Goal: Information Seeking & Learning: Learn about a topic

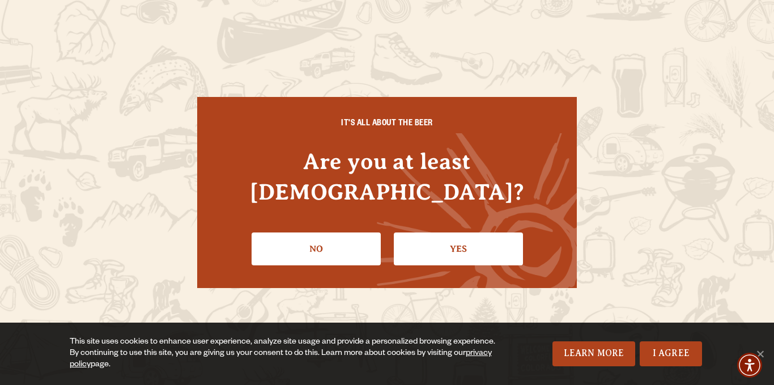
click at [453, 232] on link "Yes" at bounding box center [458, 248] width 129 height 33
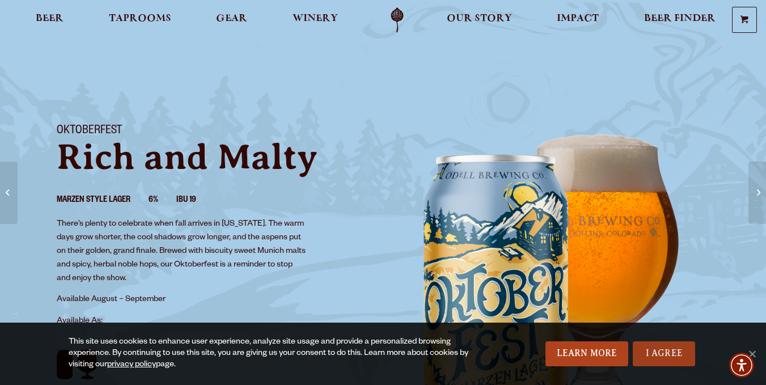
click at [660, 354] on link "I Agree" at bounding box center [664, 353] width 62 height 25
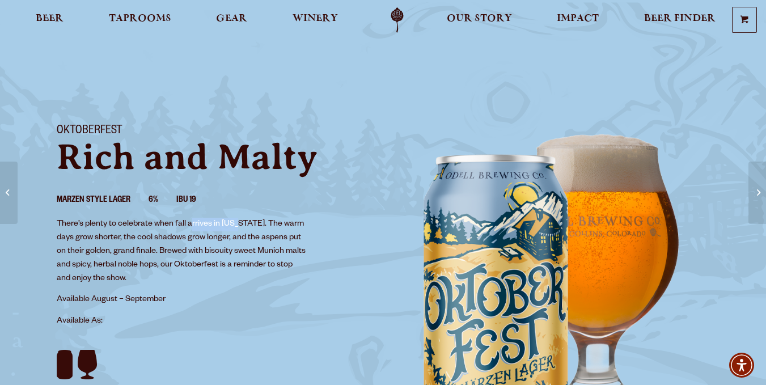
drag, startPoint x: 192, startPoint y: 223, endPoint x: 237, endPoint y: 229, distance: 45.8
click at [237, 229] on p "There’s plenty to celebrate when fall arrives in [US_STATE]. The warm days grow…" at bounding box center [182, 252] width 251 height 68
drag, startPoint x: 63, startPoint y: 223, endPoint x: 120, endPoint y: 243, distance: 59.5
click at [120, 243] on p "There’s plenty to celebrate when fall arrives in [US_STATE]. The warm days grow…" at bounding box center [182, 252] width 251 height 68
click at [163, 247] on p "There’s plenty to celebrate when fall arrives in [US_STATE]. The warm days grow…" at bounding box center [182, 252] width 251 height 68
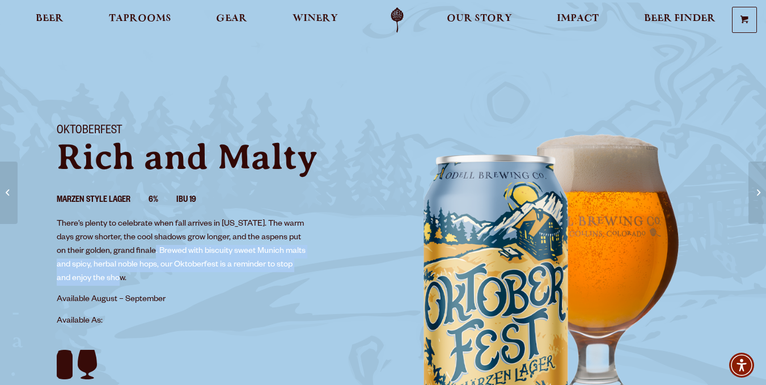
drag, startPoint x: 160, startPoint y: 245, endPoint x: 177, endPoint y: 277, distance: 36.0
click at [177, 277] on p "There’s plenty to celebrate when fall arrives in [US_STATE]. The warm days grow…" at bounding box center [182, 252] width 251 height 68
click at [132, 282] on p "There’s plenty to celebrate when fall arrives in [US_STATE]. The warm days grow…" at bounding box center [182, 252] width 251 height 68
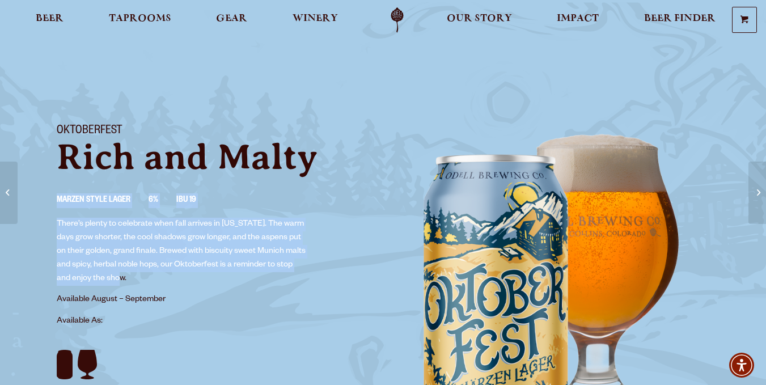
drag, startPoint x: 56, startPoint y: 198, endPoint x: 187, endPoint y: 277, distance: 152.8
click at [187, 277] on div "Oktoberfest Rich and Malty Marzen Style Lager 6% IBU 19 There’s plenty to celeb…" at bounding box center [213, 272] width 340 height 323
copy div "Marzen Style Lager 6% IBU 19 There’s plenty to celebrate when fall arrives in […"
